Goal: Information Seeking & Learning: Check status

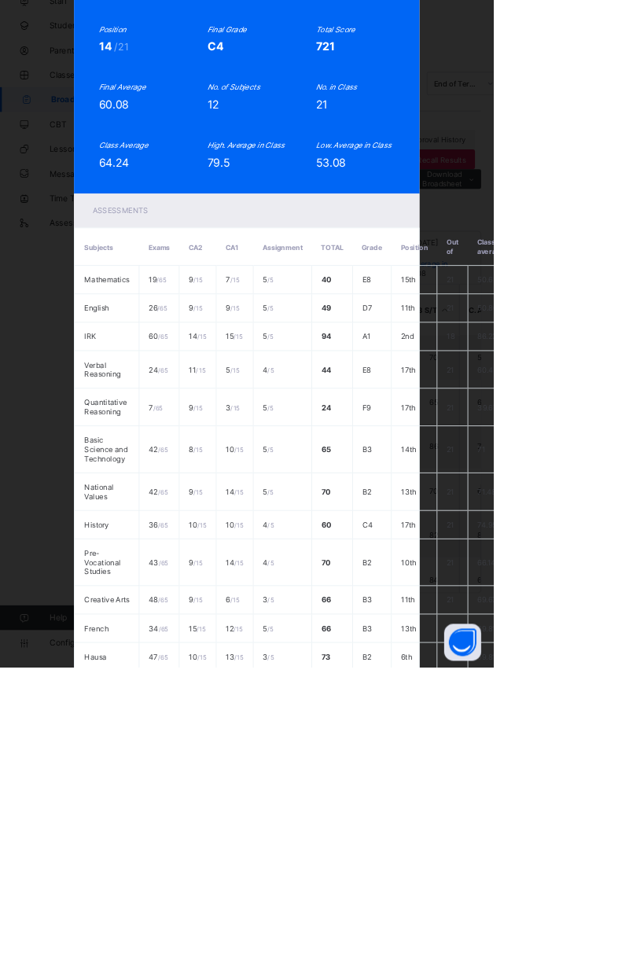
scroll to position [24, 0]
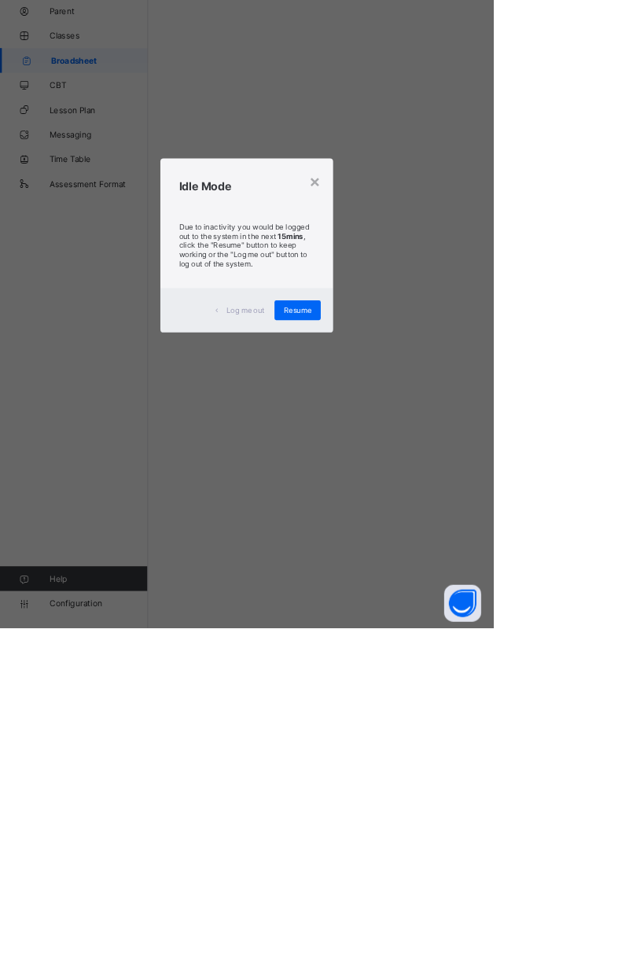
click at [409, 419] on div "×" at bounding box center [401, 405] width 15 height 27
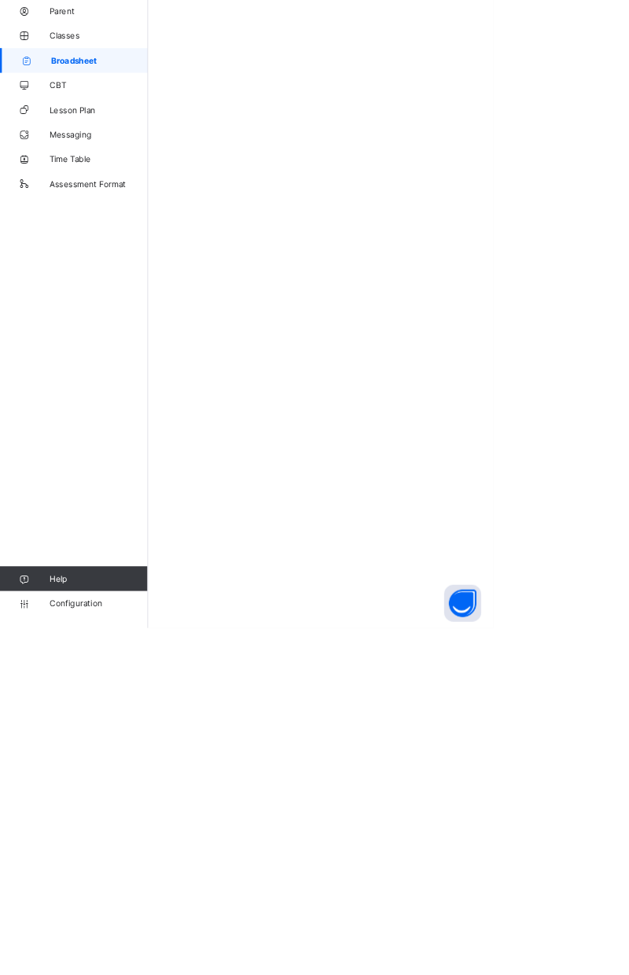
click at [123, 256] on span "Broadsheet" at bounding box center [126, 251] width 123 height 13
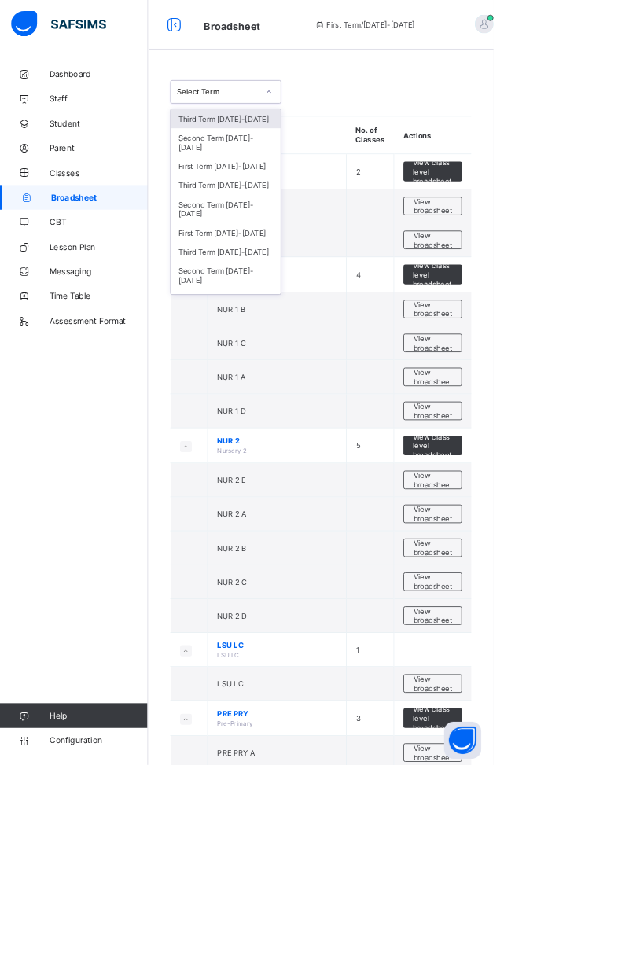
click at [319, 224] on div "Third Term [DATE]-[DATE]" at bounding box center [288, 236] width 140 height 24
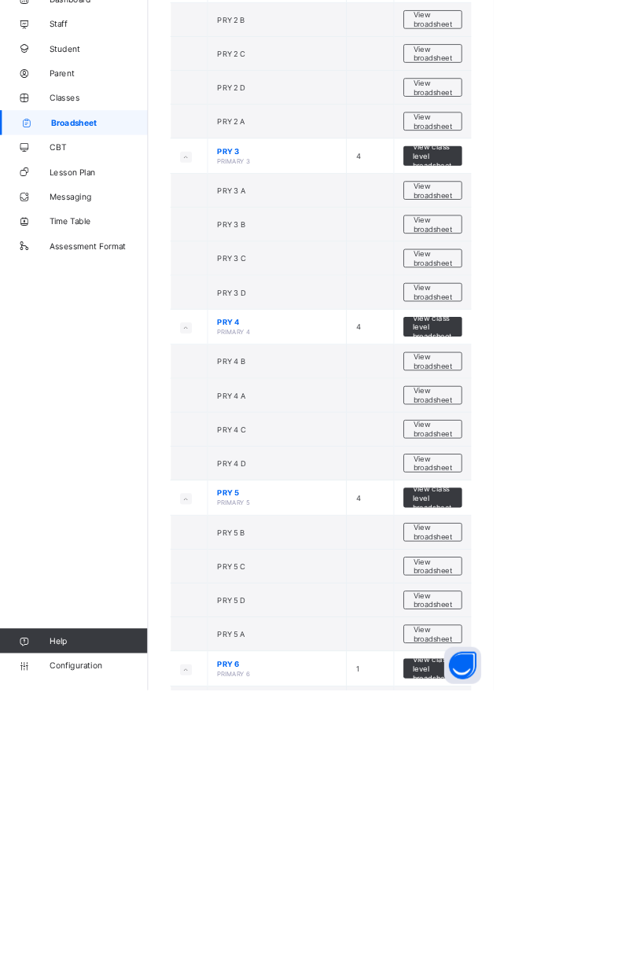
scroll to position [1373, 0]
click at [555, 456] on span "View broadsheet" at bounding box center [552, 468] width 50 height 24
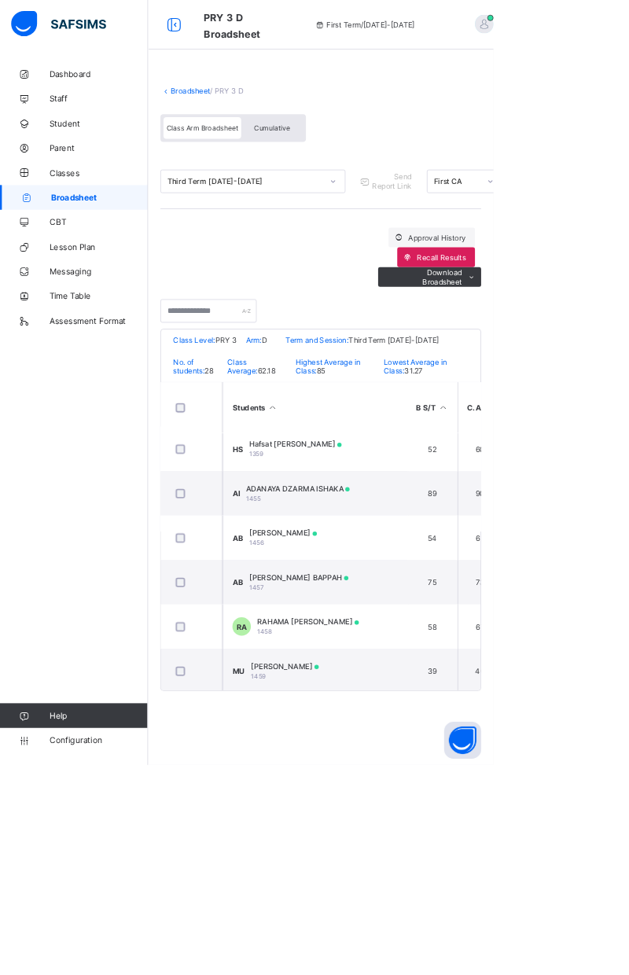
scroll to position [0, 2]
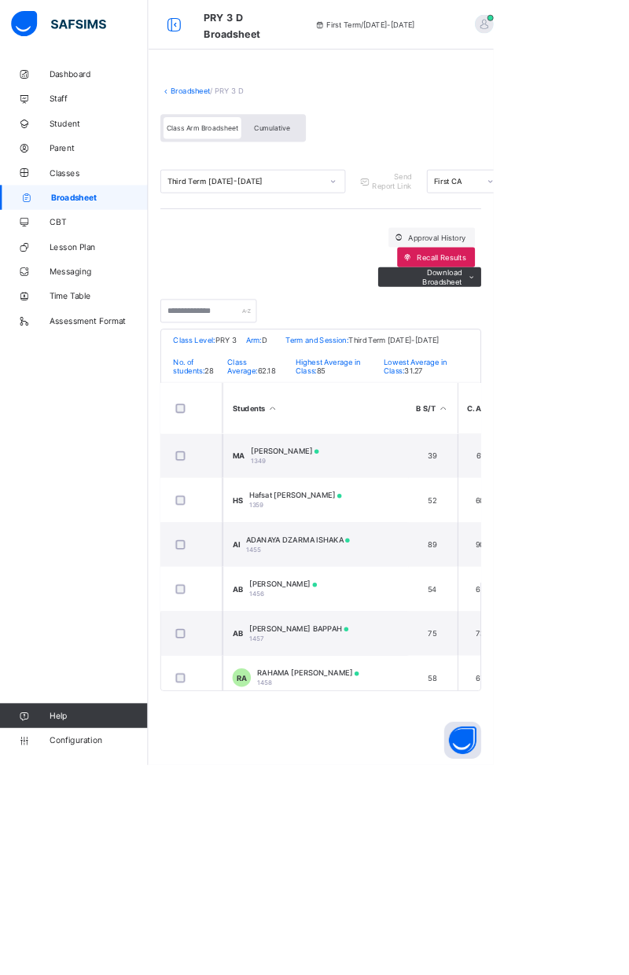
click at [374, 592] on div "[PERSON_NAME] 1349" at bounding box center [363, 581] width 87 height 24
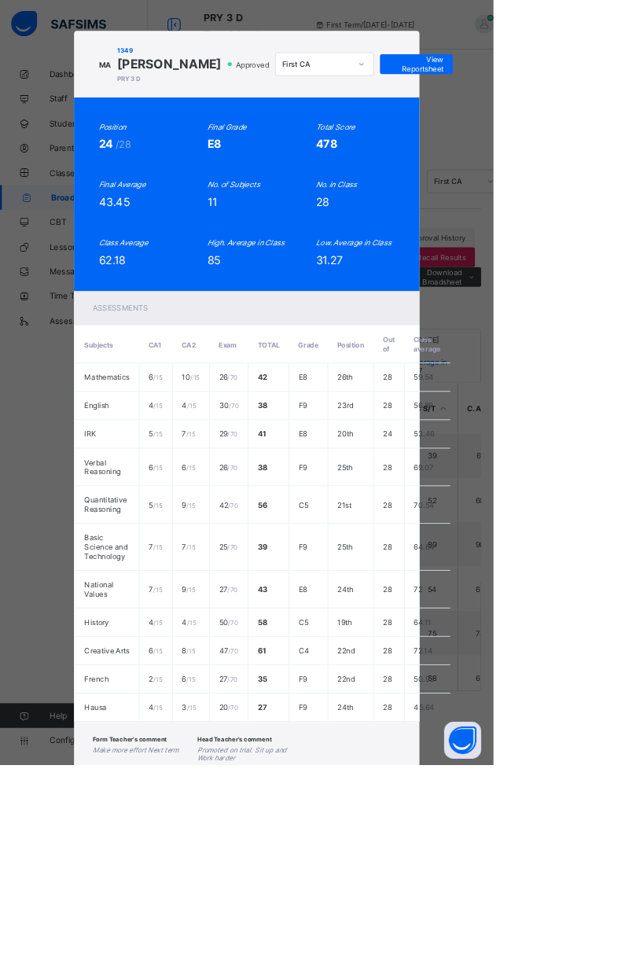
click at [565, 94] on span "View Reportsheet" at bounding box center [530, 82] width 69 height 24
click at [442, 340] on div "Position 24 /28 Final Grade E8 Total Score 478 Final Average 43.45 No. of Subje…" at bounding box center [314, 248] width 377 height 184
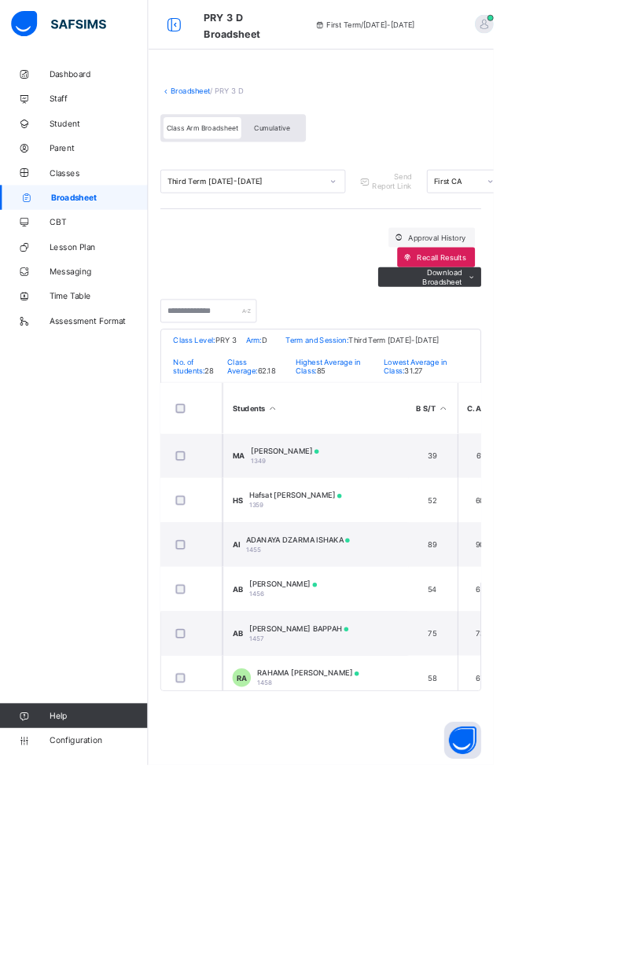
click at [407, 580] on span "[PERSON_NAME]" at bounding box center [363, 575] width 87 height 12
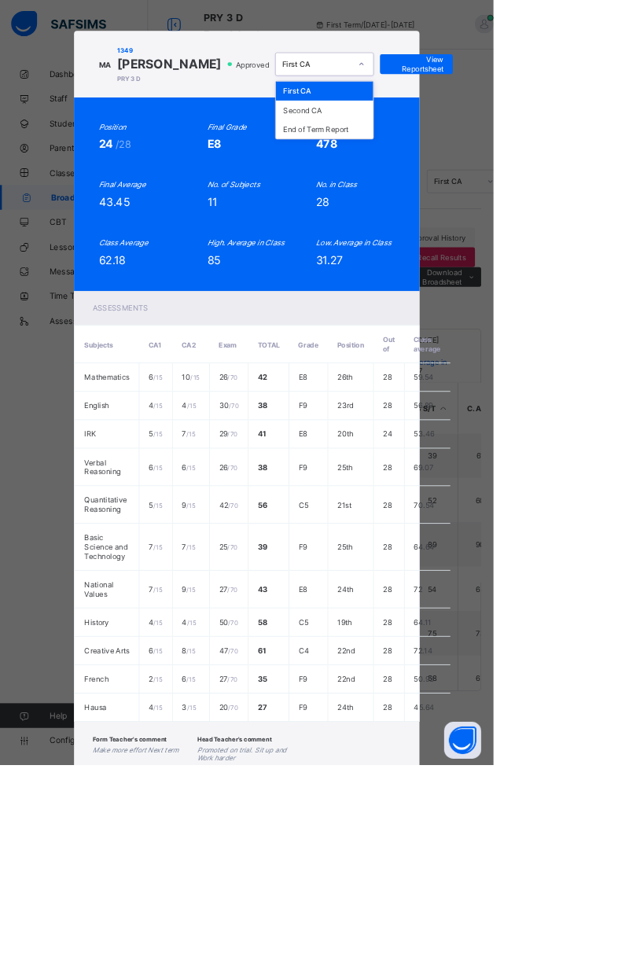
click at [476, 177] on div "End of Term Report" at bounding box center [414, 165] width 124 height 24
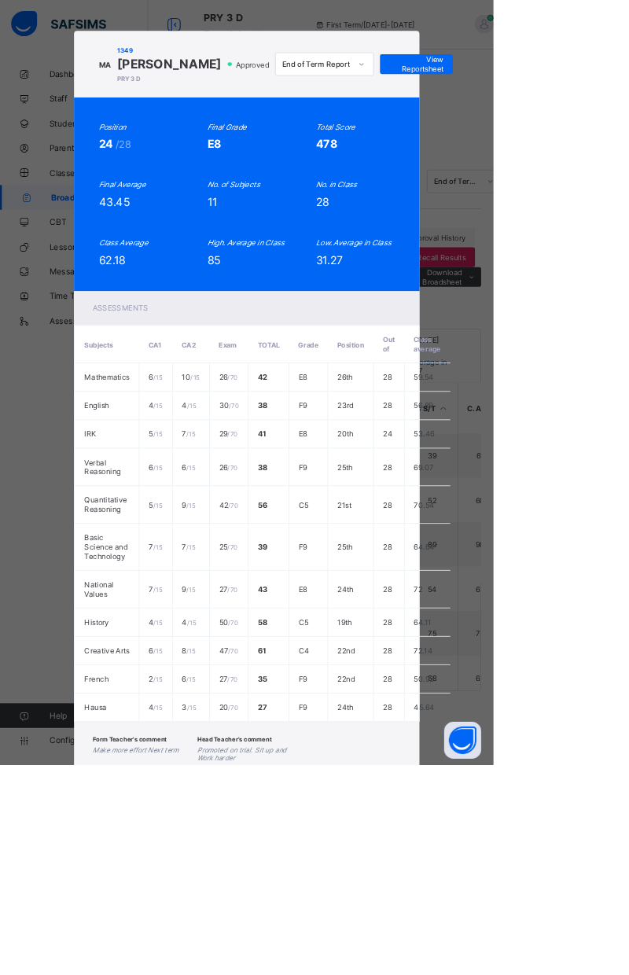
click at [565, 94] on span "View Reportsheet" at bounding box center [530, 82] width 69 height 24
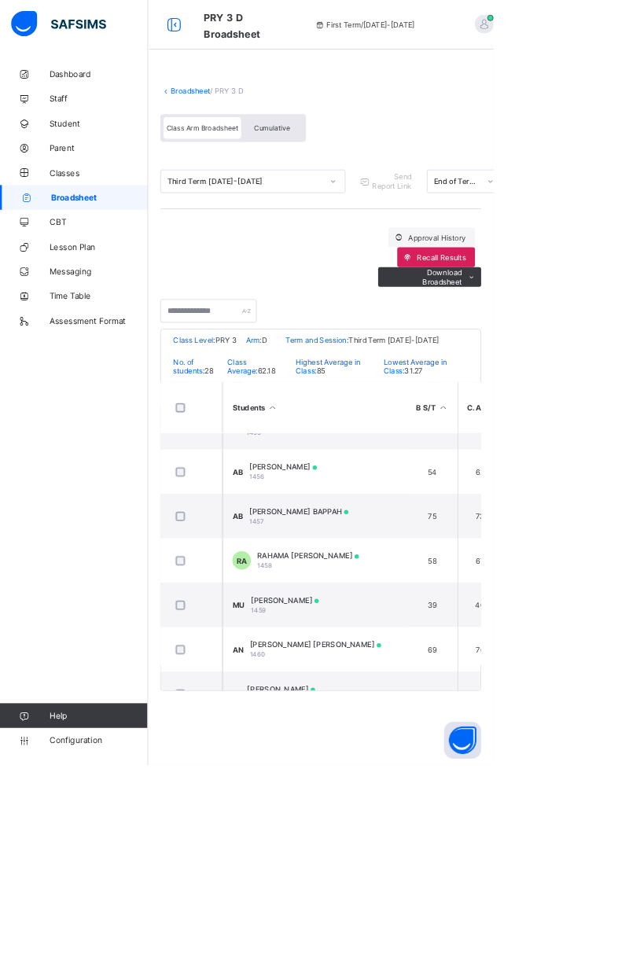
scroll to position [173, 2]
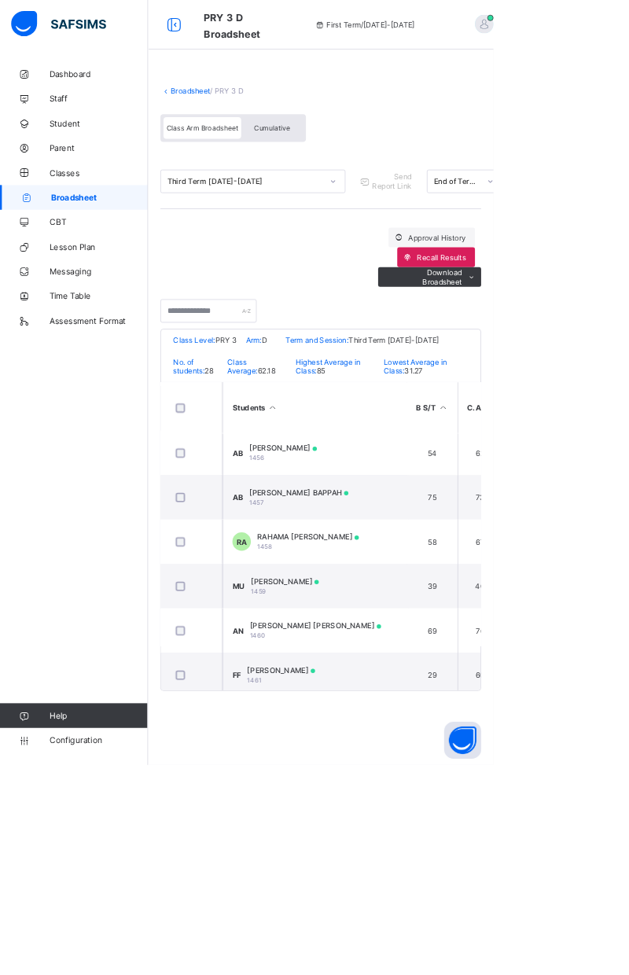
click at [398, 742] on span "[PERSON_NAME]" at bounding box center [363, 741] width 87 height 12
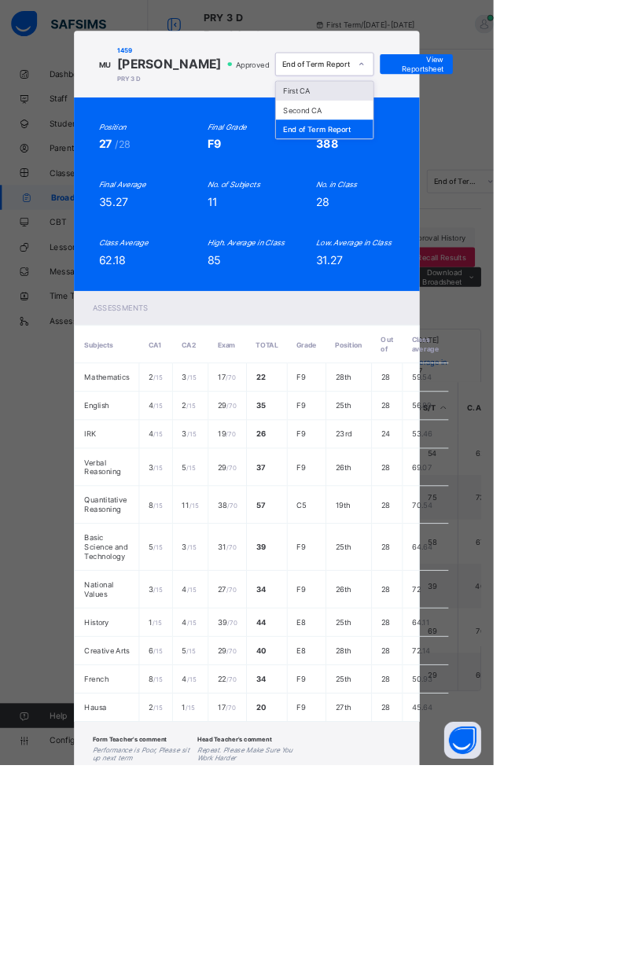
click at [476, 177] on div "End of Term Report" at bounding box center [414, 165] width 124 height 24
click at [565, 94] on span "View Reportsheet" at bounding box center [530, 82] width 69 height 24
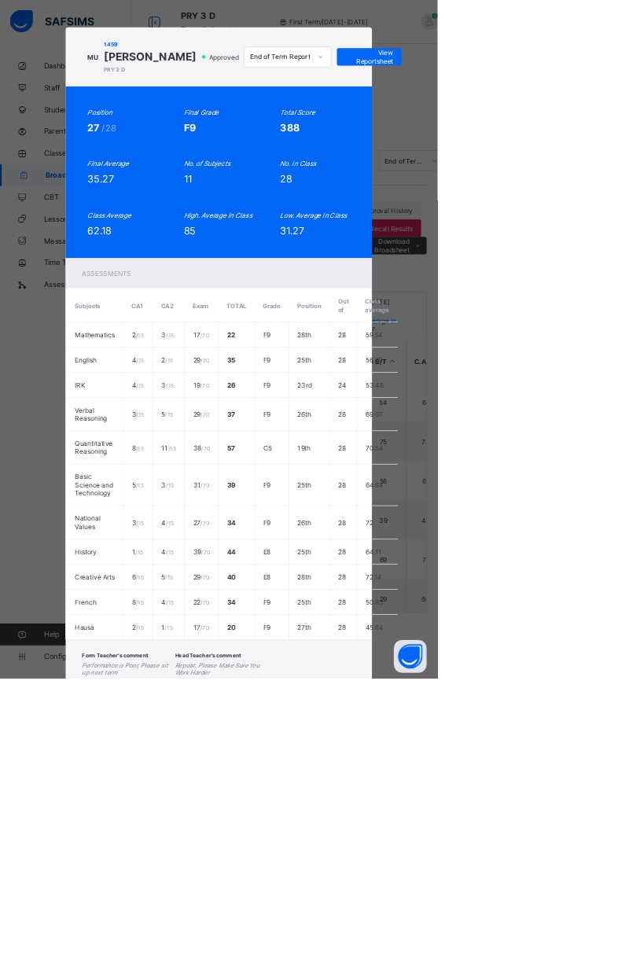
click at [628, 30] on div "MU 1459 [PERSON_NAME] [PERSON_NAME] 3 D Approved End of Term Report View Report…" at bounding box center [314, 487] width 629 height 975
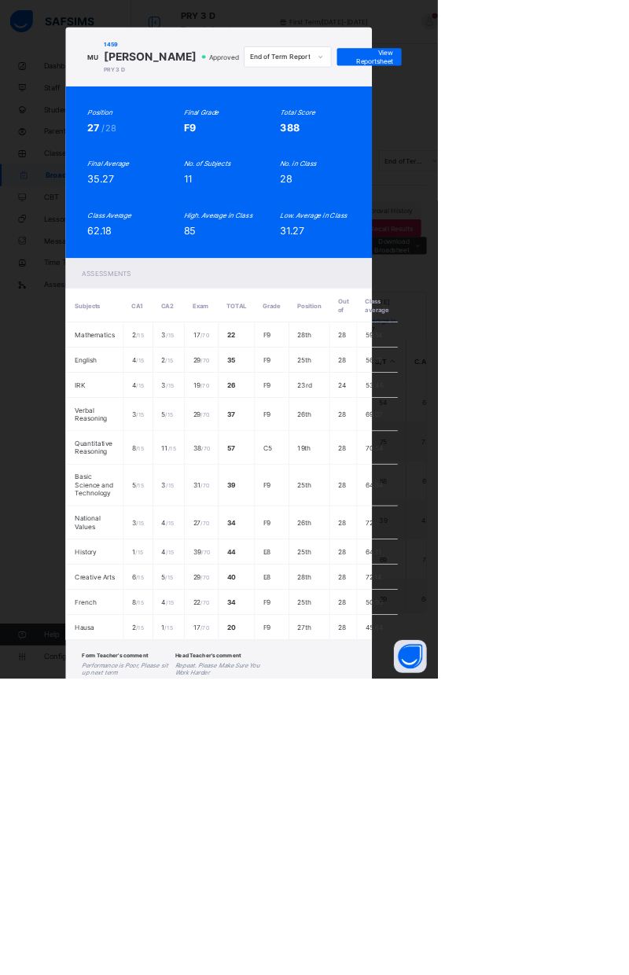
click at [628, 700] on div "MU 1459 [PERSON_NAME] [PERSON_NAME] 3 D Approved End of Term Report View Report…" at bounding box center [314, 487] width 629 height 975
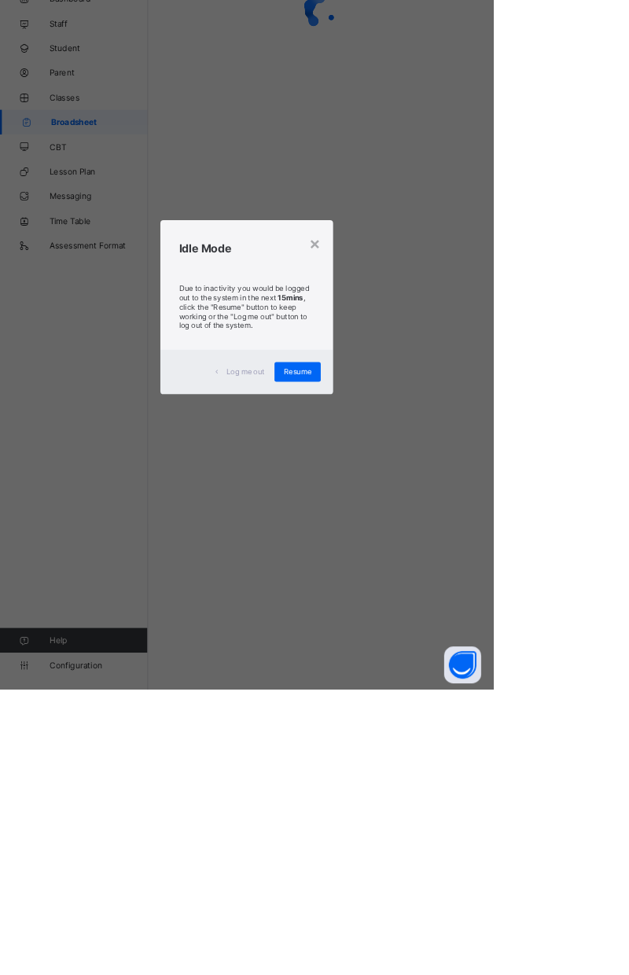
click at [409, 419] on div "×" at bounding box center [401, 405] width 15 height 27
